Goal: Entertainment & Leisure: Browse casually

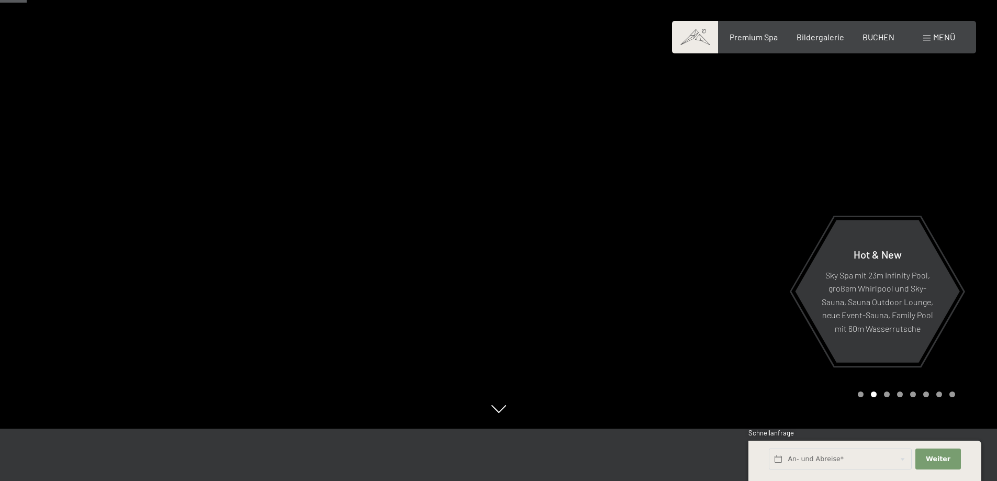
scroll to position [157, 0]
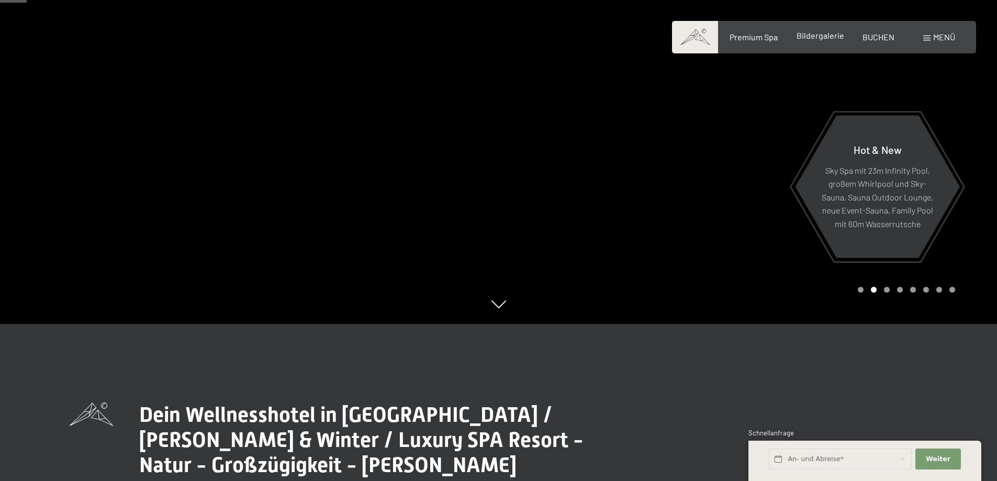
click at [821, 39] on span "Bildergalerie" at bounding box center [821, 35] width 48 height 10
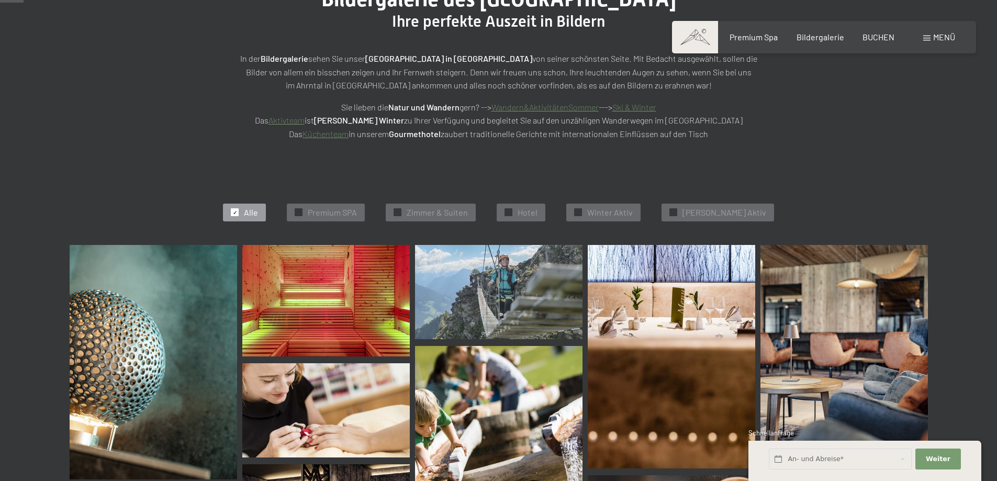
scroll to position [314, 0]
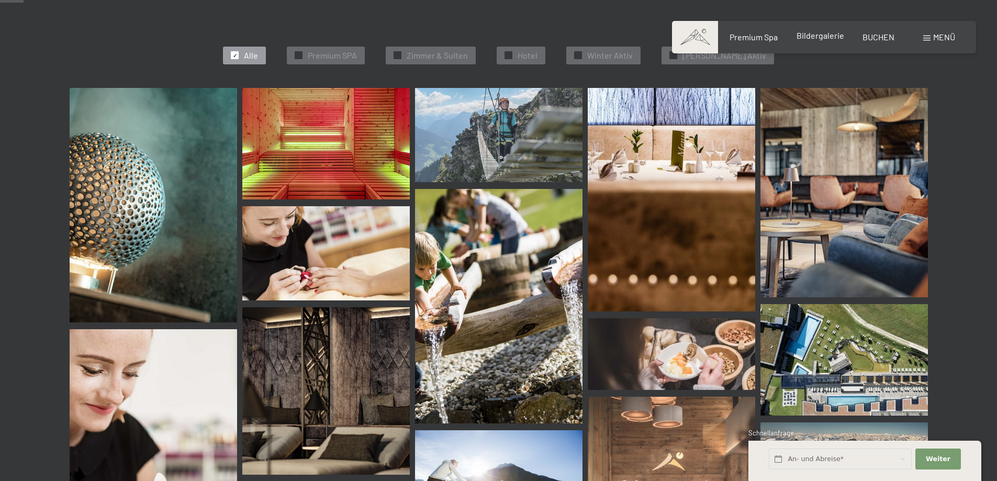
click at [816, 37] on span "Bildergalerie" at bounding box center [821, 35] width 48 height 10
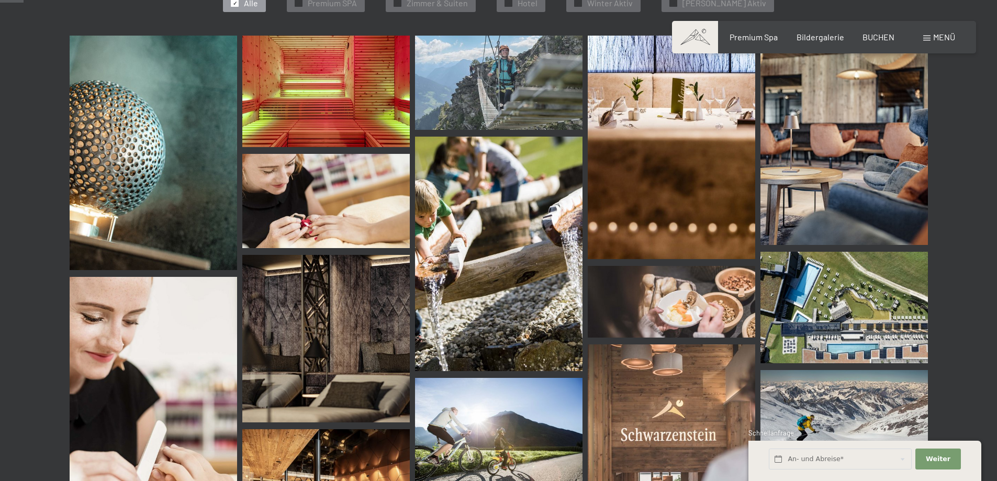
scroll to position [314, 0]
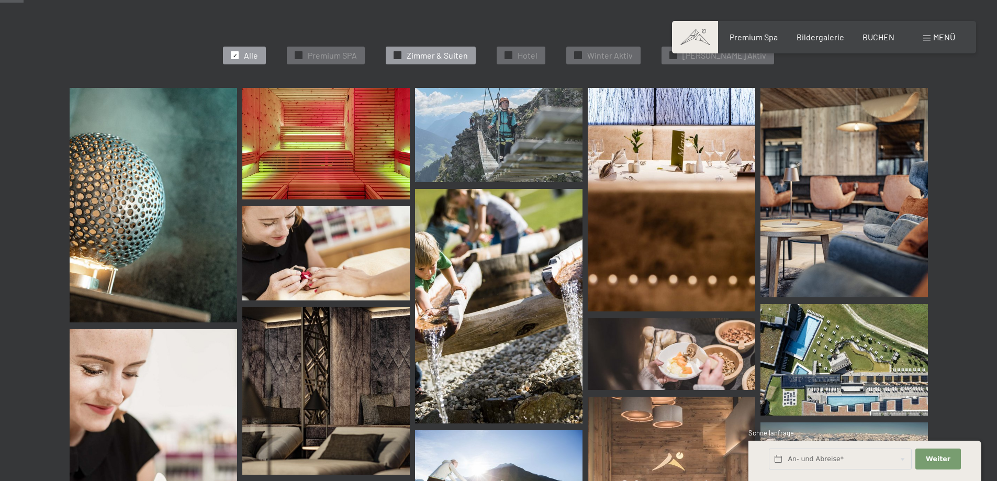
click at [400, 55] on span "✓" at bounding box center [398, 55] width 4 height 7
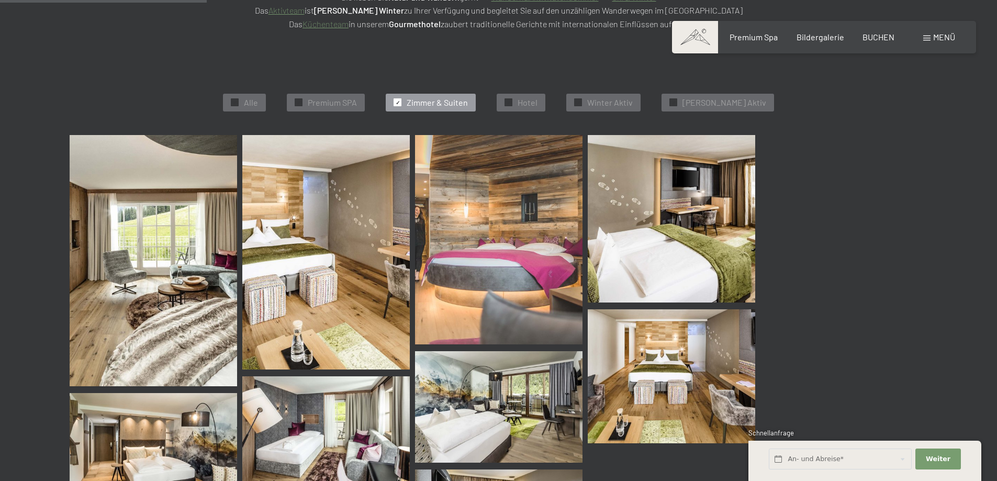
scroll to position [264, 0]
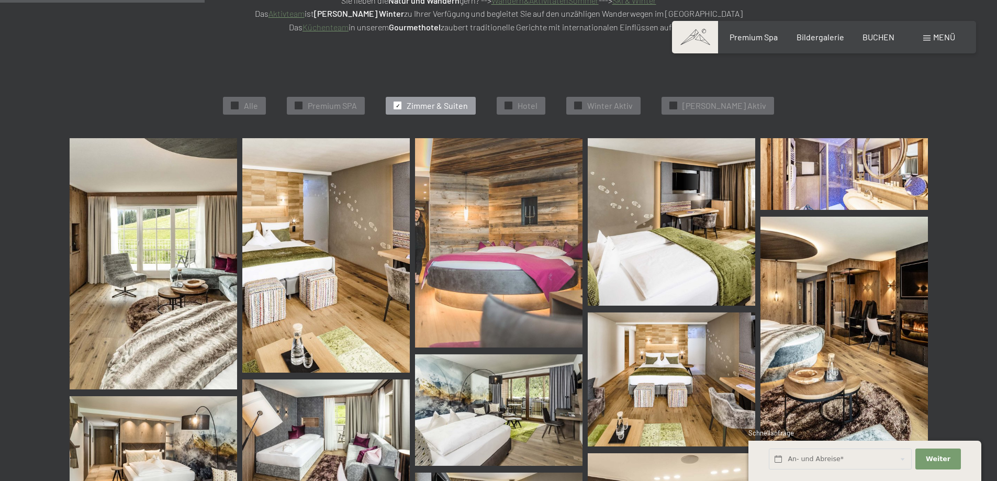
click at [336, 262] on img at bounding box center [326, 255] width 168 height 235
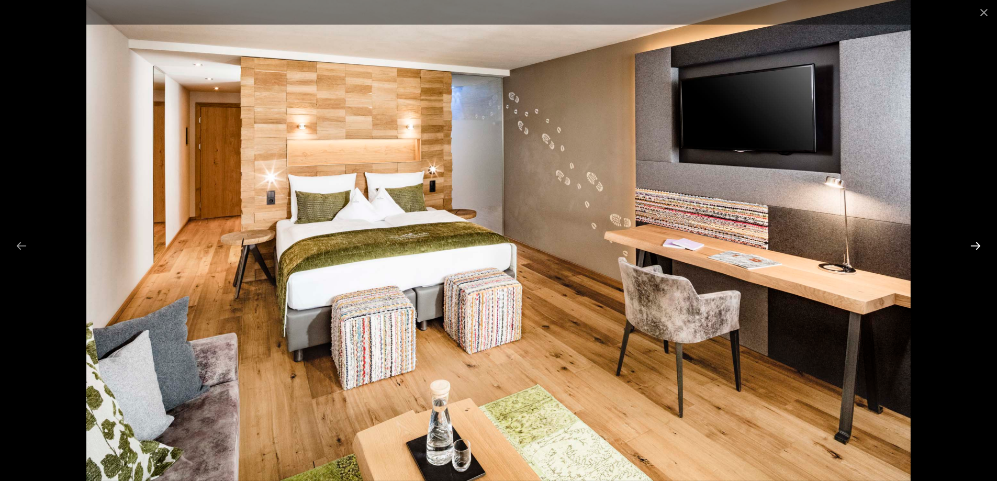
click at [975, 248] on button "Next slide" at bounding box center [976, 246] width 22 height 20
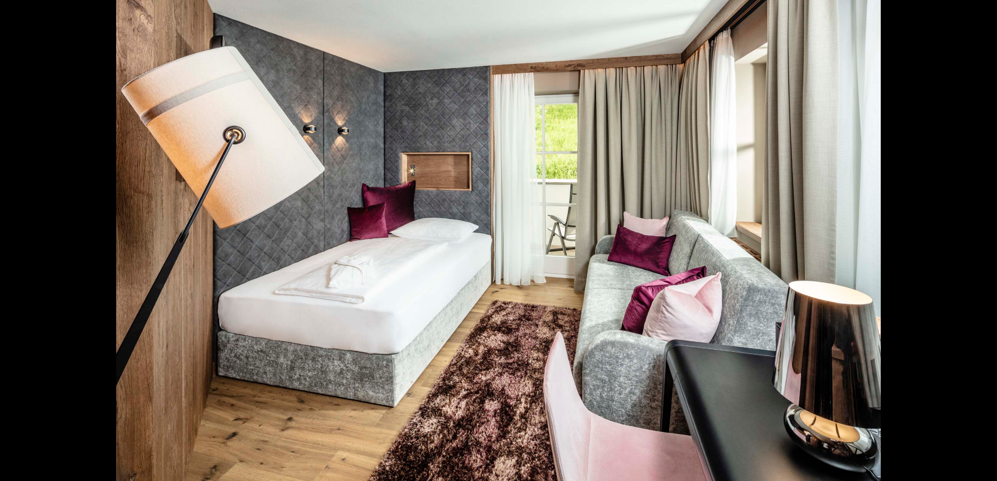
click at [975, 248] on button "Next slide" at bounding box center [981, 246] width 22 height 20
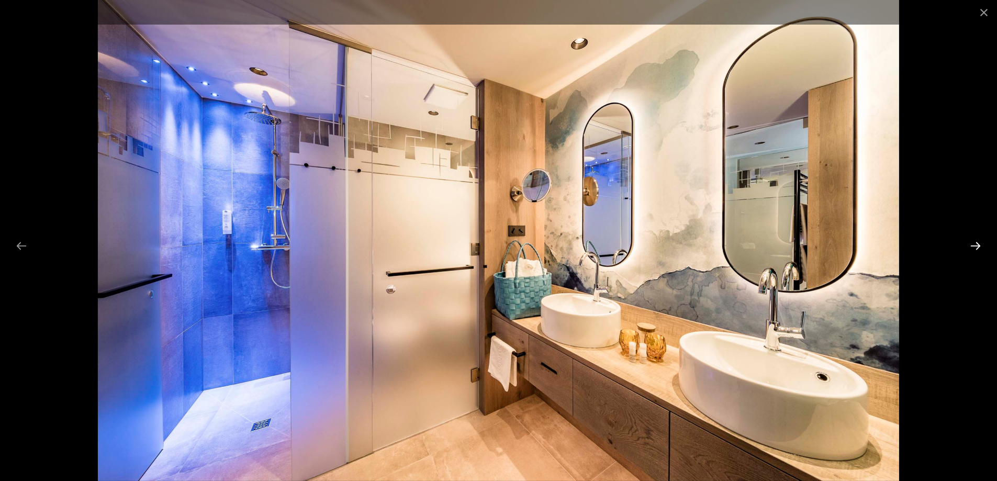
click at [969, 242] on button "Next slide" at bounding box center [976, 246] width 22 height 20
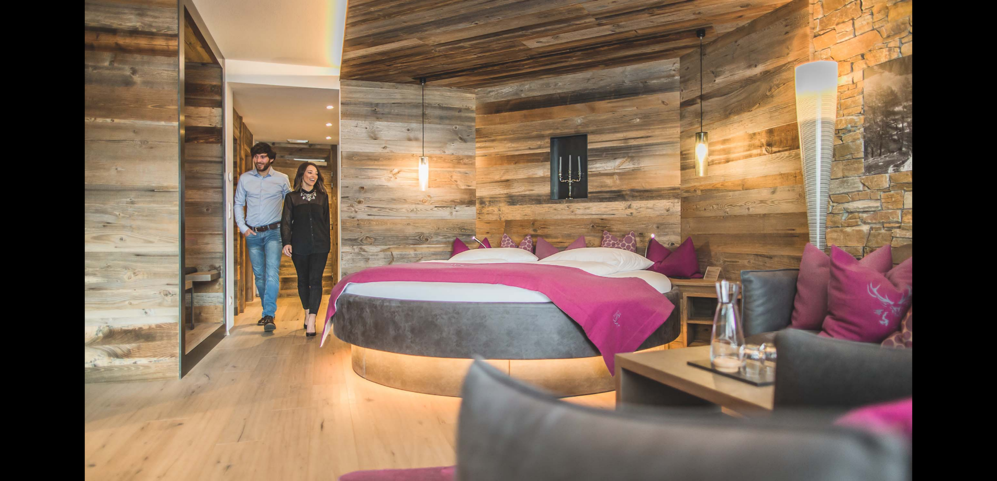
click at [969, 242] on div at bounding box center [498, 240] width 997 height 481
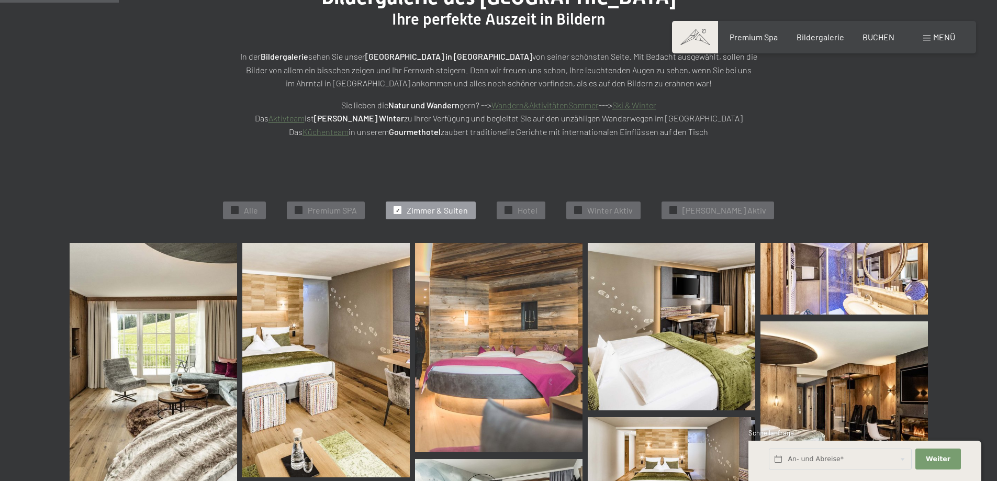
scroll to position [107, 0]
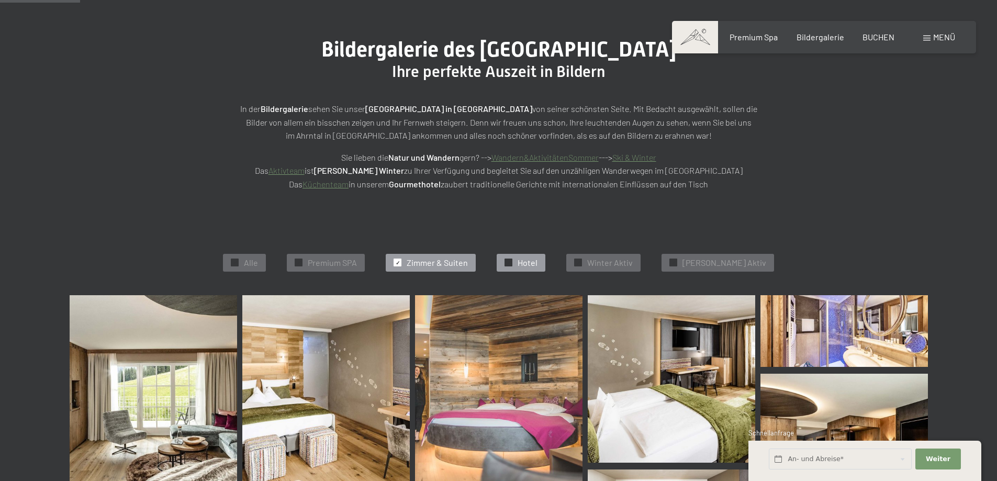
click at [511, 263] on span "✓" at bounding box center [509, 262] width 4 height 7
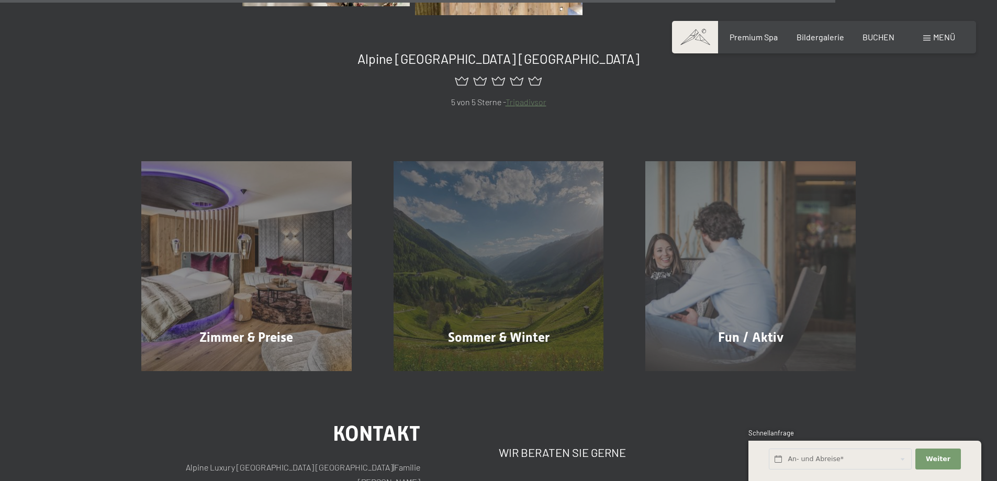
scroll to position [2096, 0]
